Goal: Information Seeking & Learning: Learn about a topic

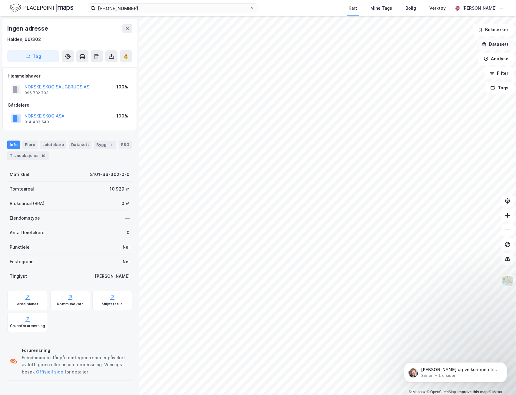
click at [495, 45] on button "Datasett" at bounding box center [495, 44] width 37 height 12
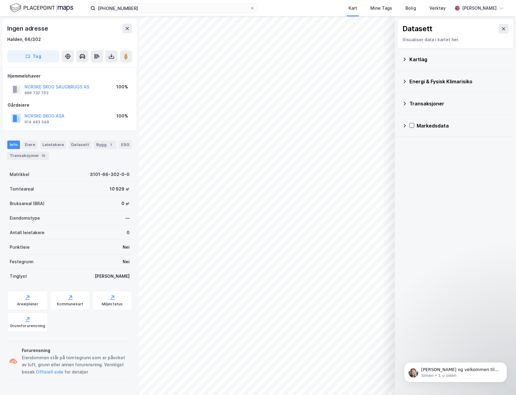
click at [420, 57] on div "Kartlag" at bounding box center [458, 59] width 99 height 7
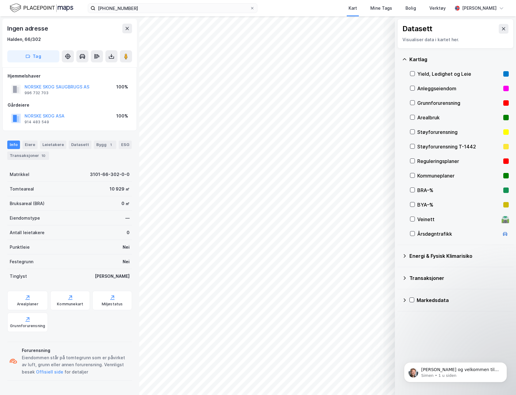
click at [435, 160] on div "Reguleringsplaner" at bounding box center [459, 160] width 84 height 7
click at [374, 380] on button "Vis" at bounding box center [363, 379] width 50 height 10
click at [374, 380] on button "Lukk" at bounding box center [347, 379] width 84 height 10
drag, startPoint x: 437, startPoint y: 162, endPoint x: 442, endPoint y: 158, distance: 6.2
click at [437, 162] on div "Reguleringsplaner" at bounding box center [459, 160] width 84 height 7
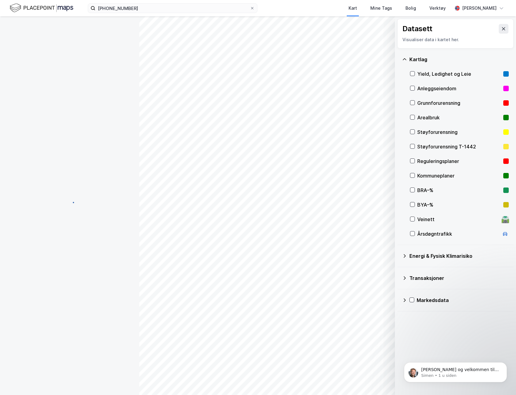
scroll to position [0, 0]
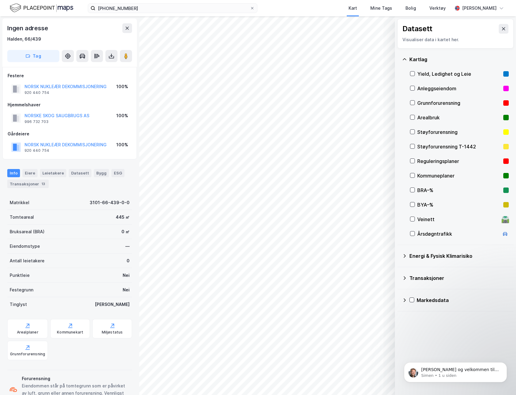
scroll to position [0, 0]
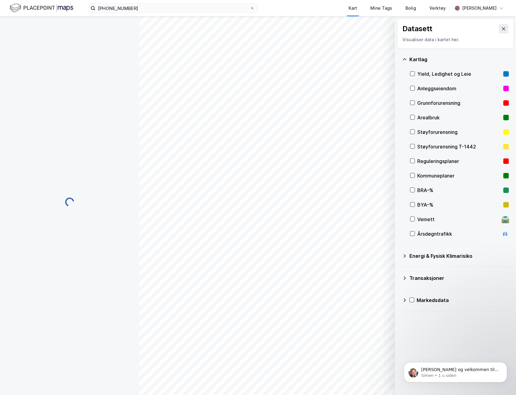
scroll to position [0, 0]
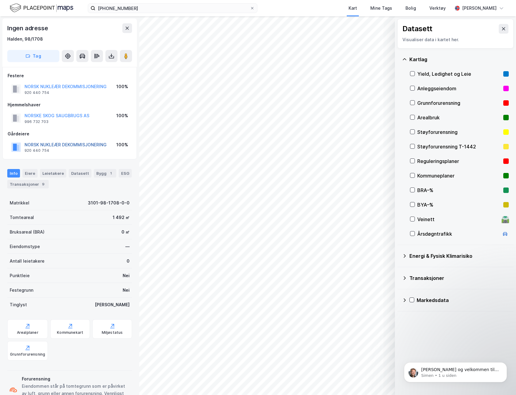
click at [0, 0] on button "NORSK NUKLEÆR DEKOMMISJONERING" at bounding box center [0, 0] width 0 height 0
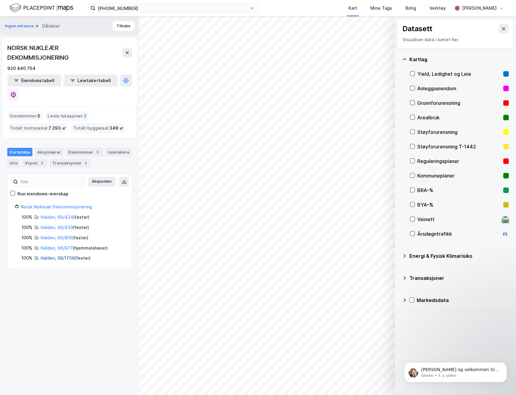
click at [60, 255] on link "Halden, 98/1708" at bounding box center [58, 257] width 34 height 5
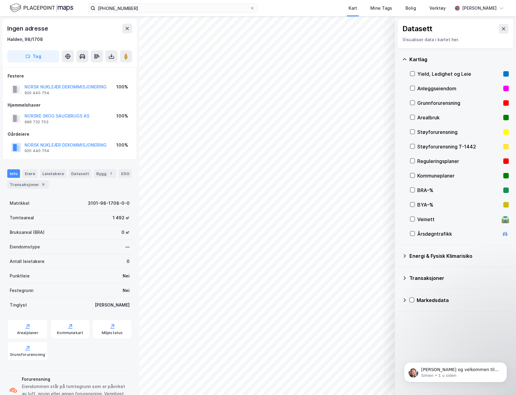
scroll to position [0, 0]
click at [0, 0] on button "NORSK NUKLEÆR DEKOMMISJONERING" at bounding box center [0, 0] width 0 height 0
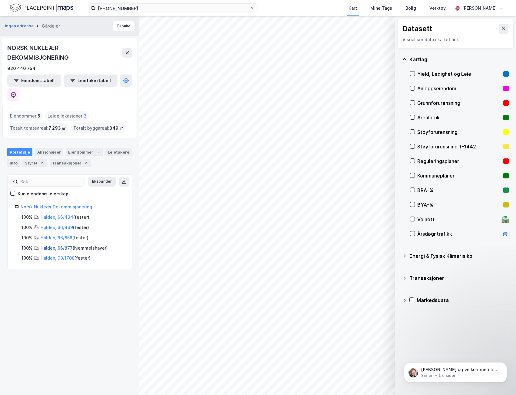
click at [68, 245] on link "Halden, 66/877" at bounding box center [57, 247] width 32 height 5
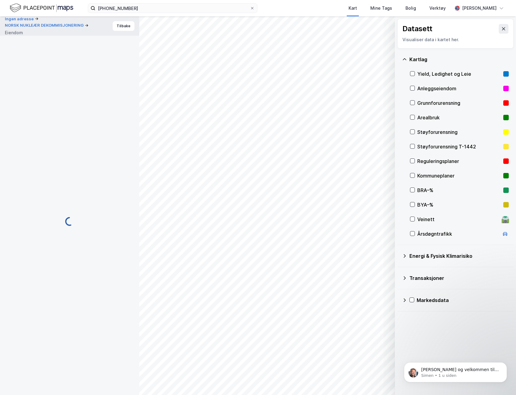
scroll to position [0, 0]
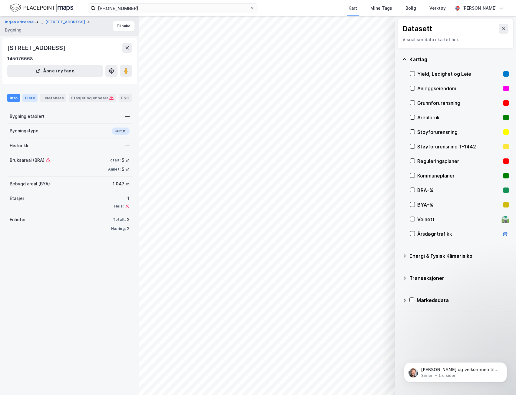
click at [30, 95] on div "Eiere" at bounding box center [29, 98] width 15 height 8
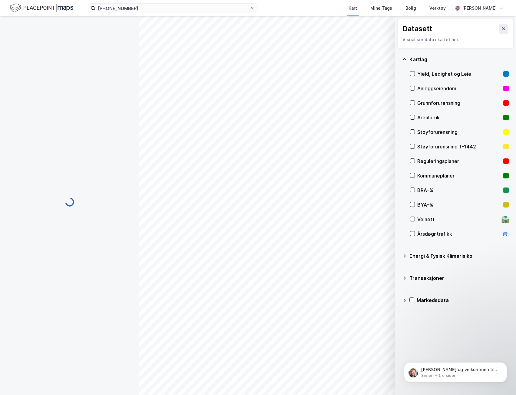
scroll to position [0, 0]
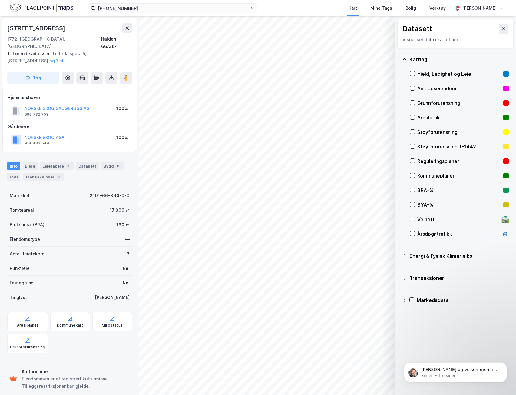
click at [101, 197] on div "© Mapbox © OpenStreetMap Improve this map © Maxar Datasett Visualiser data i ka…" at bounding box center [258, 205] width 516 height 378
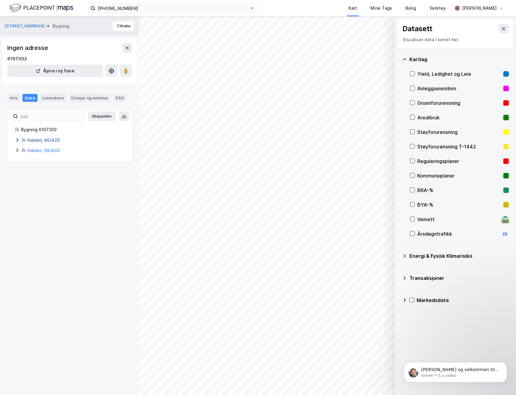
click at [39, 139] on link "Halden, 66/433" at bounding box center [43, 139] width 32 height 5
